Goal: Task Accomplishment & Management: Manage account settings

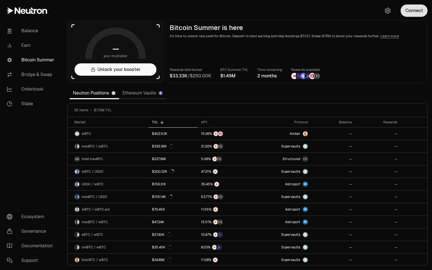
click at [408, 9] on button "Connect" at bounding box center [413, 10] width 27 height 12
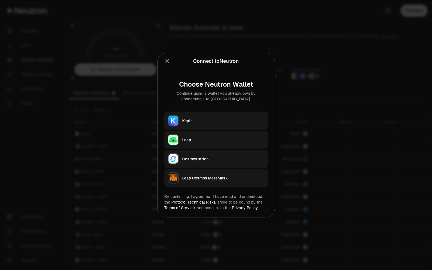
click at [221, 122] on div "Keplr" at bounding box center [223, 121] width 82 height 6
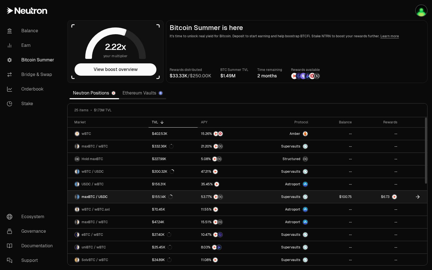
click at [339, 195] on span "$" at bounding box center [340, 196] width 2 height 3
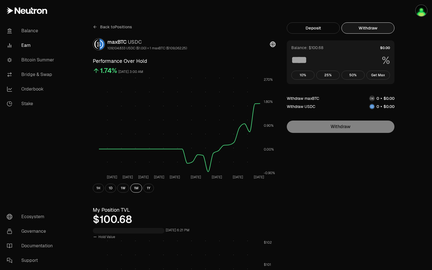
click at [362, 30] on button "Withdraw" at bounding box center [367, 27] width 53 height 11
click at [379, 76] on button "Get Max" at bounding box center [378, 75] width 24 height 9
type input "***"
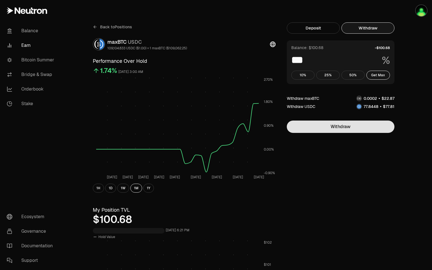
click at [377, 127] on button "Withdraw" at bounding box center [340, 126] width 108 height 12
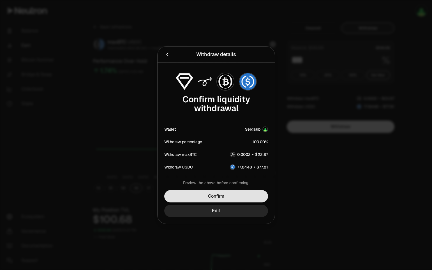
click at [247, 195] on button "Confirm" at bounding box center [216, 196] width 104 height 12
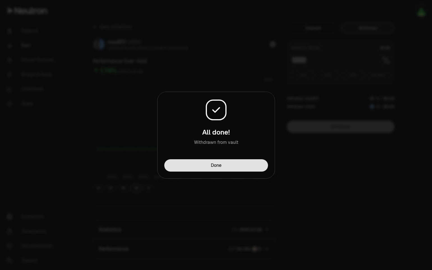
click at [223, 164] on button "Done" at bounding box center [216, 165] width 104 height 12
